Goal: Task Accomplishment & Management: Complete application form

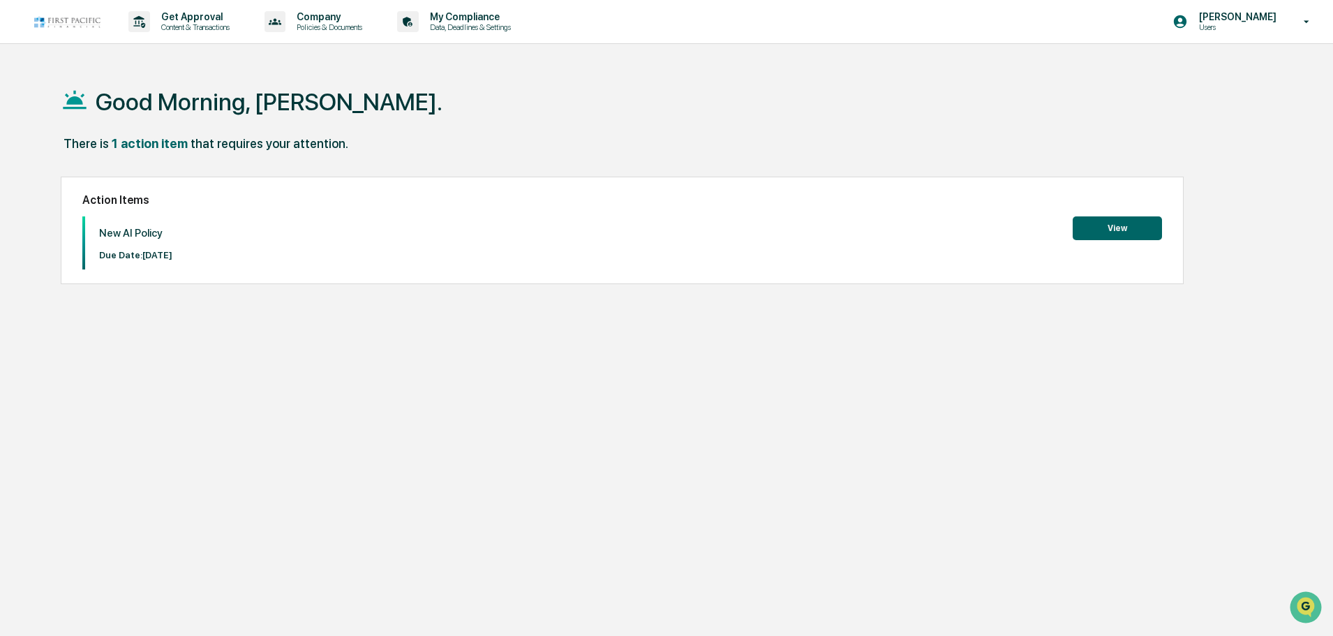
click at [1135, 230] on button "View" at bounding box center [1116, 228] width 89 height 24
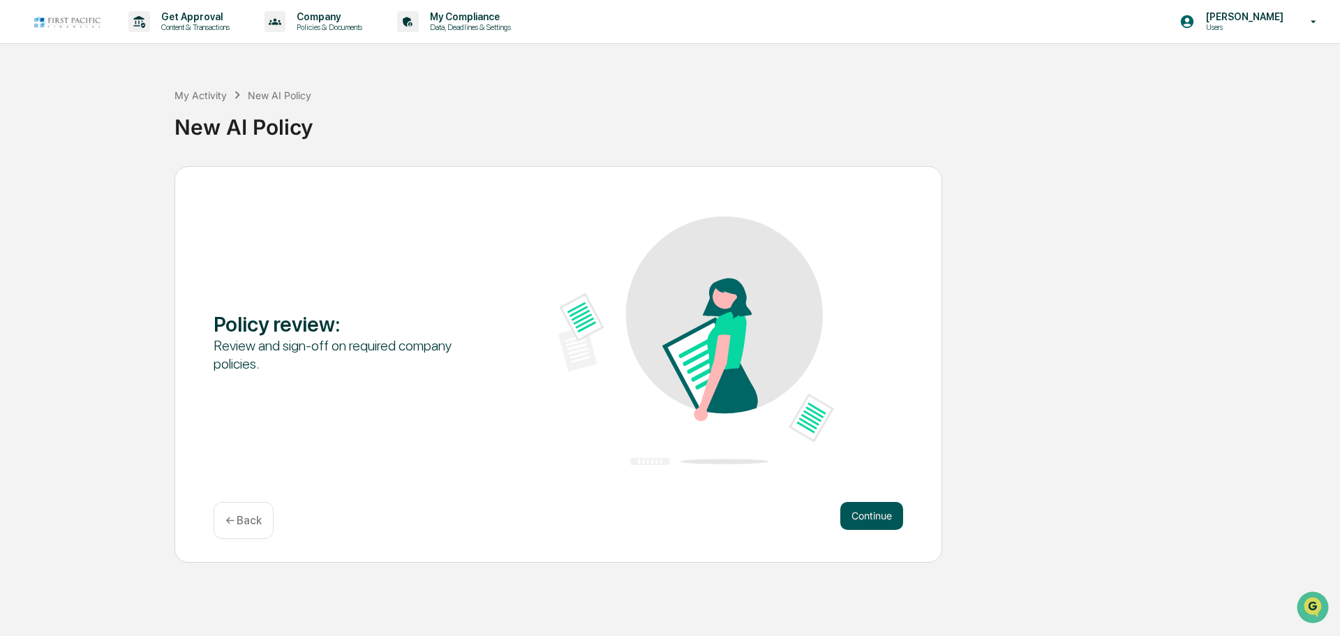
click at [900, 508] on button "Continue" at bounding box center [871, 516] width 63 height 28
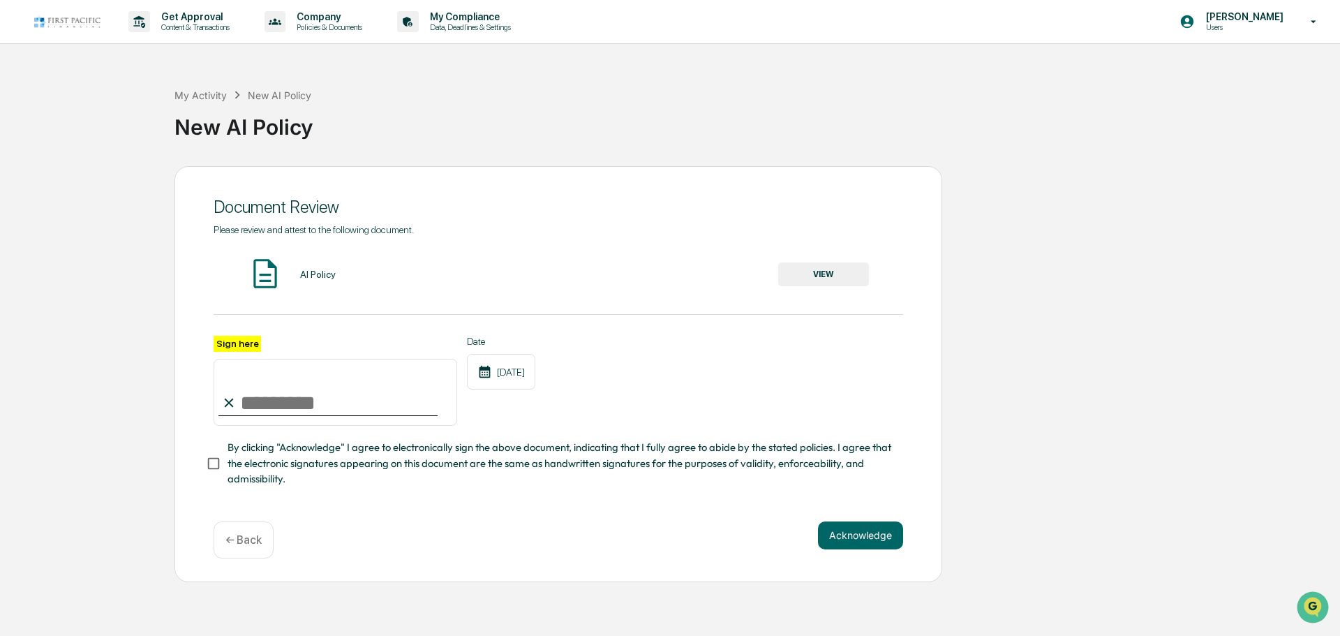
click at [822, 268] on button "VIEW" at bounding box center [823, 274] width 91 height 24
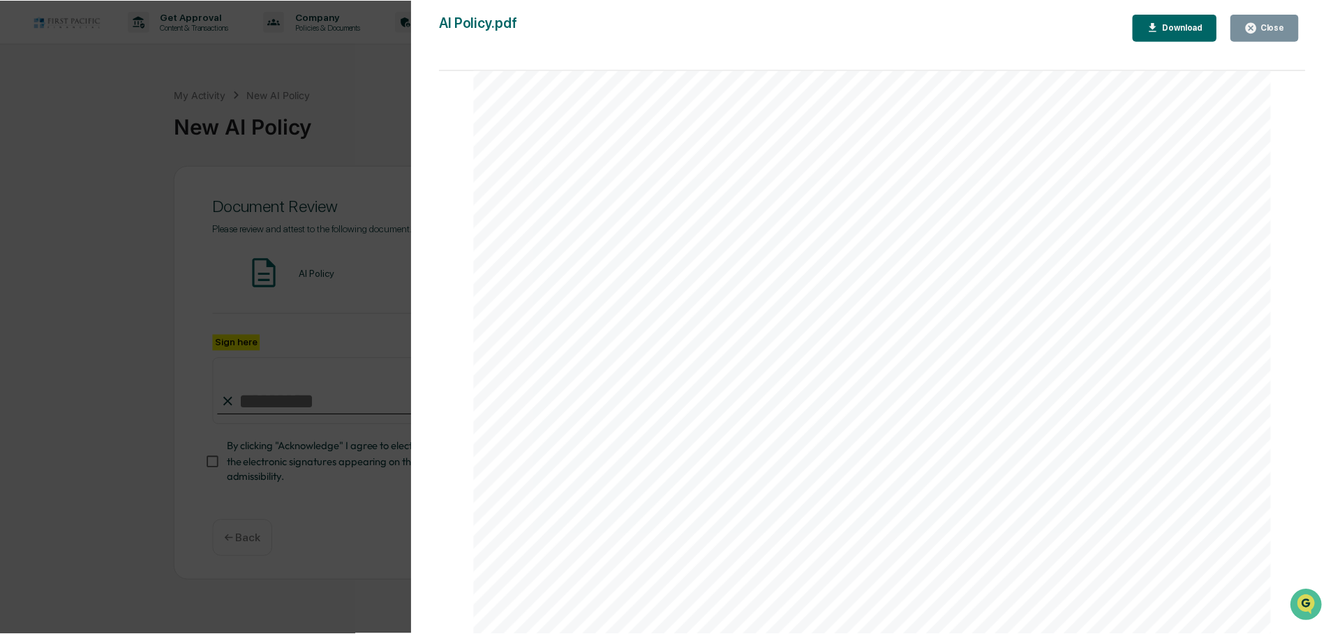
scroll to position [433, 0]
click at [1261, 24] on icon "button" at bounding box center [1257, 27] width 10 height 10
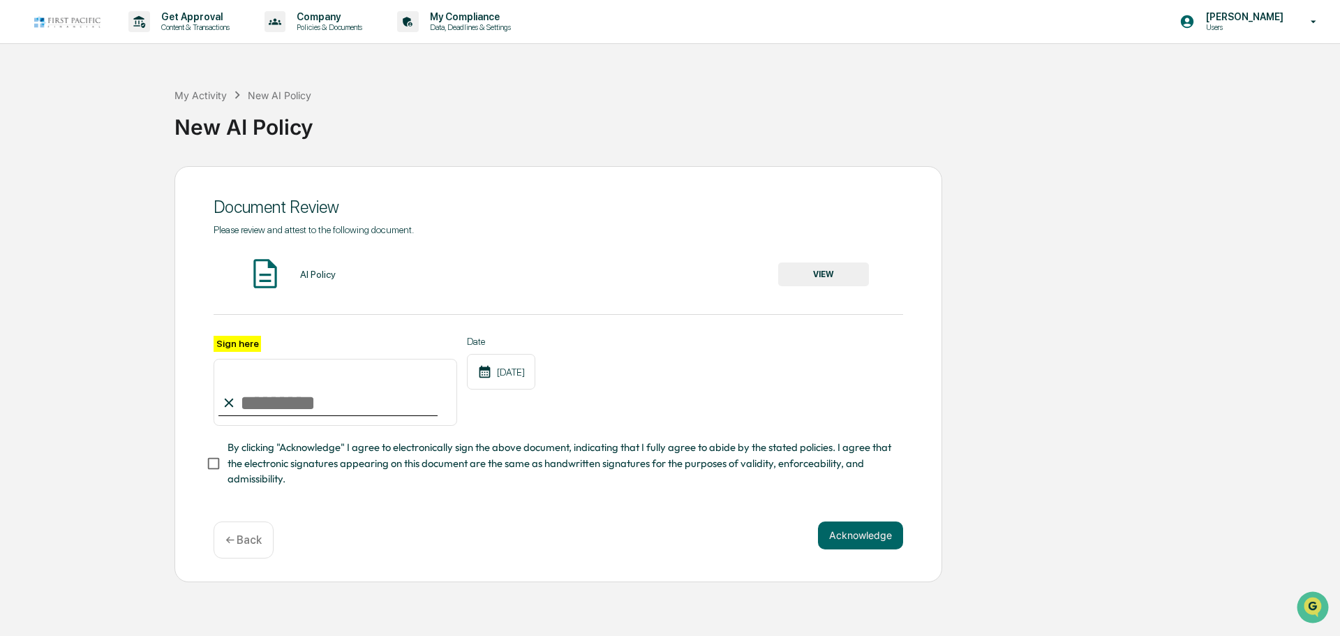
click at [290, 402] on input "Sign here" at bounding box center [334, 392] width 243 height 67
type input "**********"
click at [900, 537] on button "Acknowledge" at bounding box center [860, 535] width 85 height 28
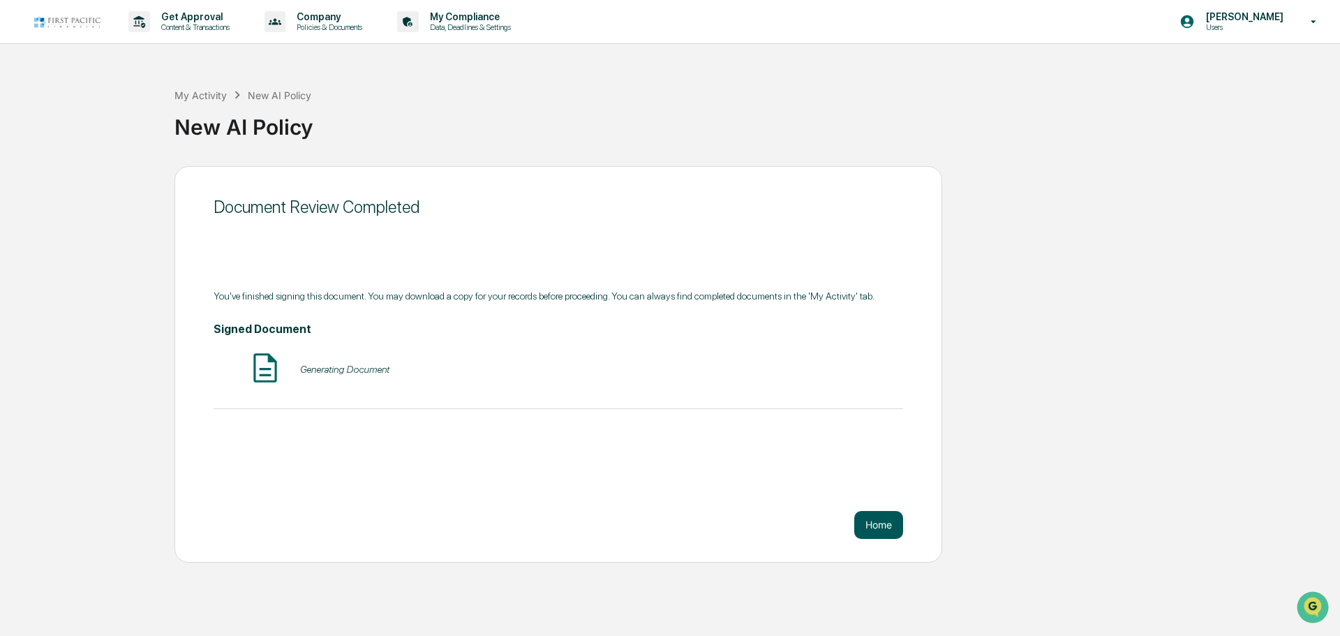
click at [877, 523] on button "Home" at bounding box center [878, 525] width 49 height 28
